Goal: Transaction & Acquisition: Purchase product/service

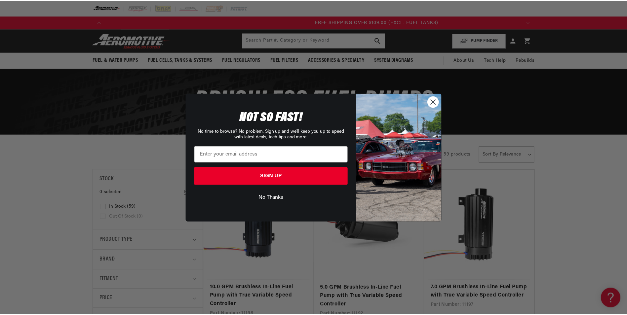
scroll to position [0, 1257]
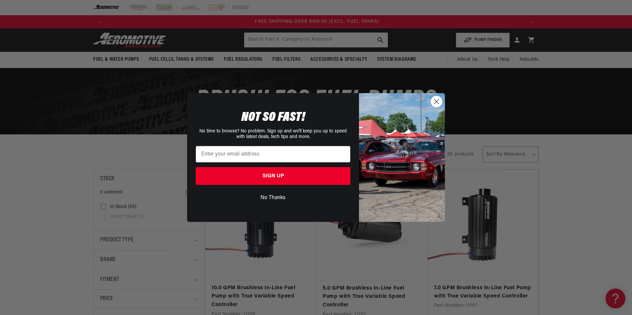
click at [436, 99] on circle "Close dialog" at bounding box center [436, 101] width 11 height 11
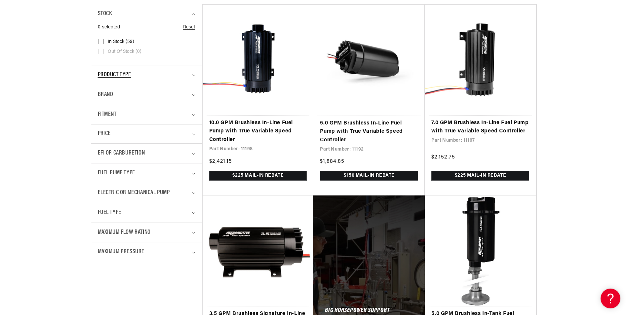
scroll to position [0, 419]
click at [159, 76] on div "Product type" at bounding box center [144, 75] width 92 height 10
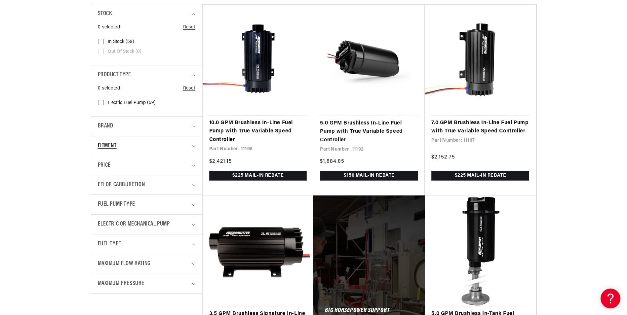
click at [184, 145] on div "Fitment" at bounding box center [144, 146] width 92 height 10
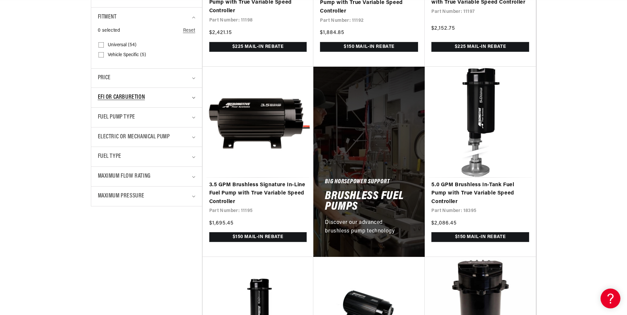
scroll to position [297, 0]
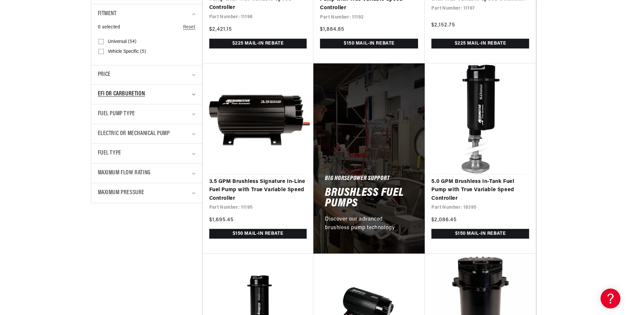
click at [185, 93] on div "EFI or Carburetion" at bounding box center [144, 95] width 92 height 10
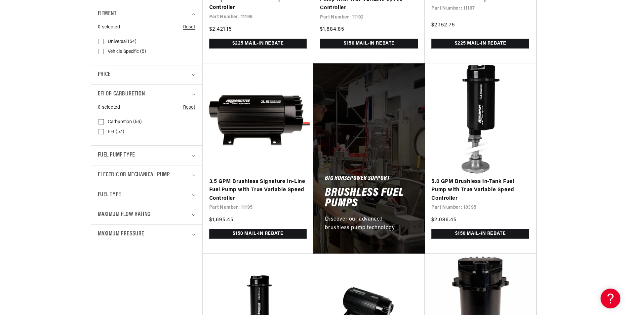
click at [101, 131] on input "EFI (57) EFI (57 products)" at bounding box center [100, 133] width 5 height 5
checkbox input "true"
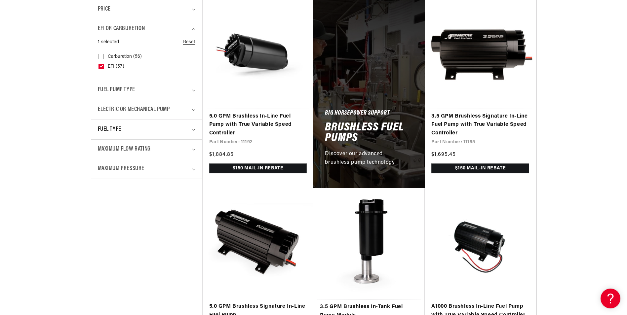
scroll to position [364, 0]
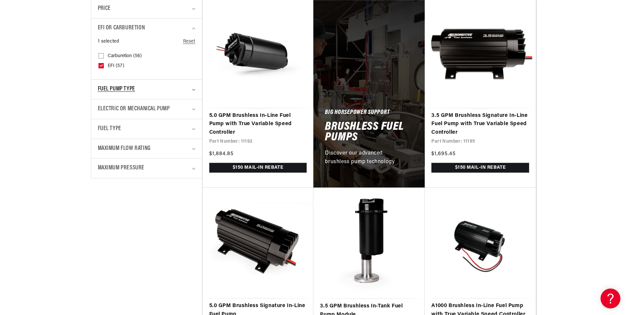
click at [181, 89] on div "Fuel Pump Type" at bounding box center [144, 90] width 92 height 10
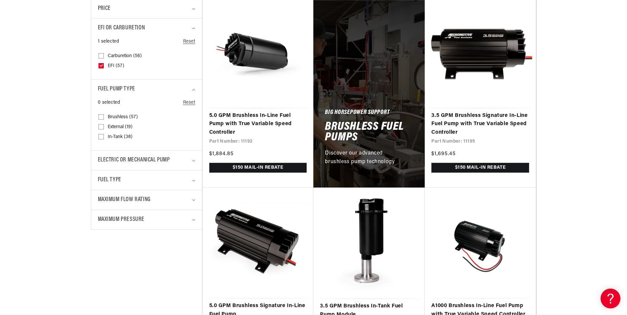
click at [102, 125] on icon at bounding box center [100, 126] width 5 height 5
click at [102, 126] on input "External (19) External (19 products)" at bounding box center [100, 128] width 5 height 5
checkbox input "true"
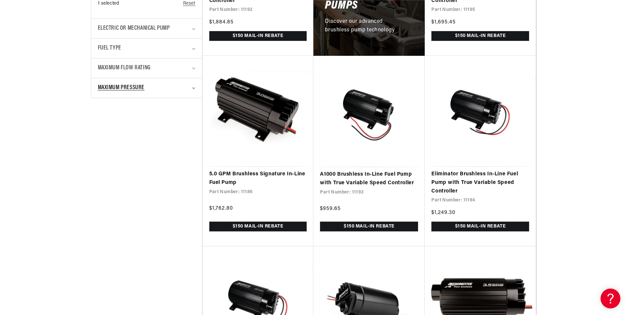
scroll to position [496, 0]
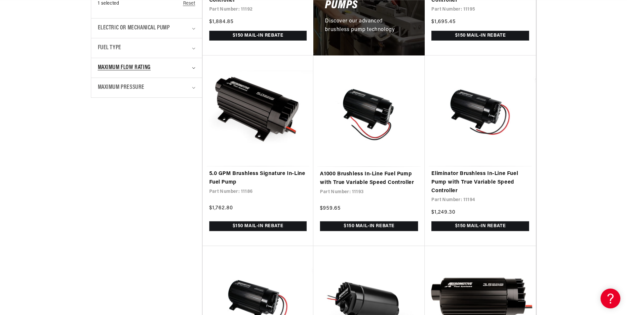
click at [125, 66] on span "Maximum Flow Rating" at bounding box center [124, 68] width 53 height 10
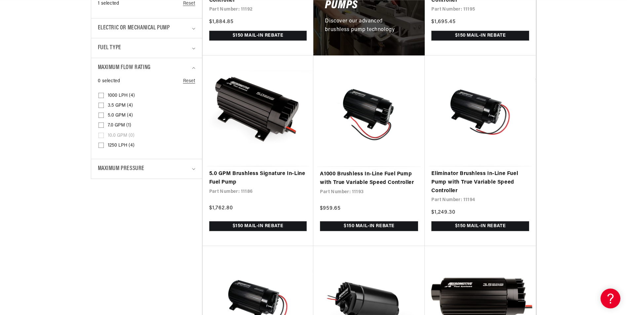
click at [101, 106] on input "3.5 GPM (4) 3.5 GPM (4 products)" at bounding box center [100, 106] width 5 height 5
checkbox input "true"
